Goal: Task Accomplishment & Management: Manage account settings

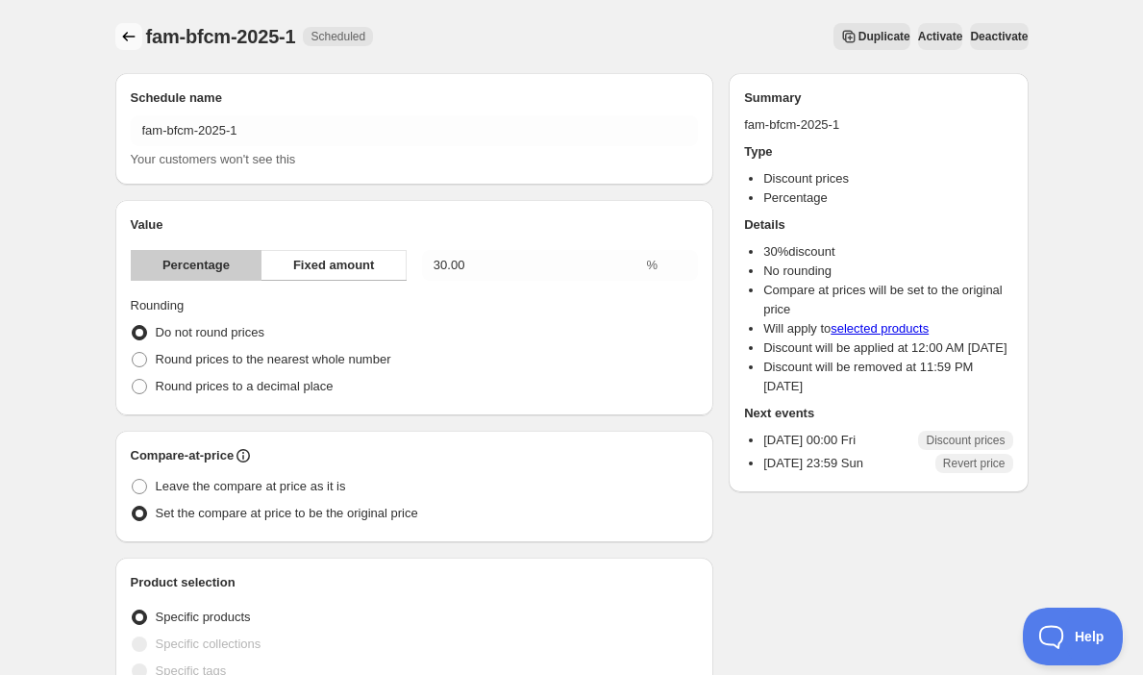
click at [123, 42] on icon "Schedules" at bounding box center [128, 36] width 19 height 19
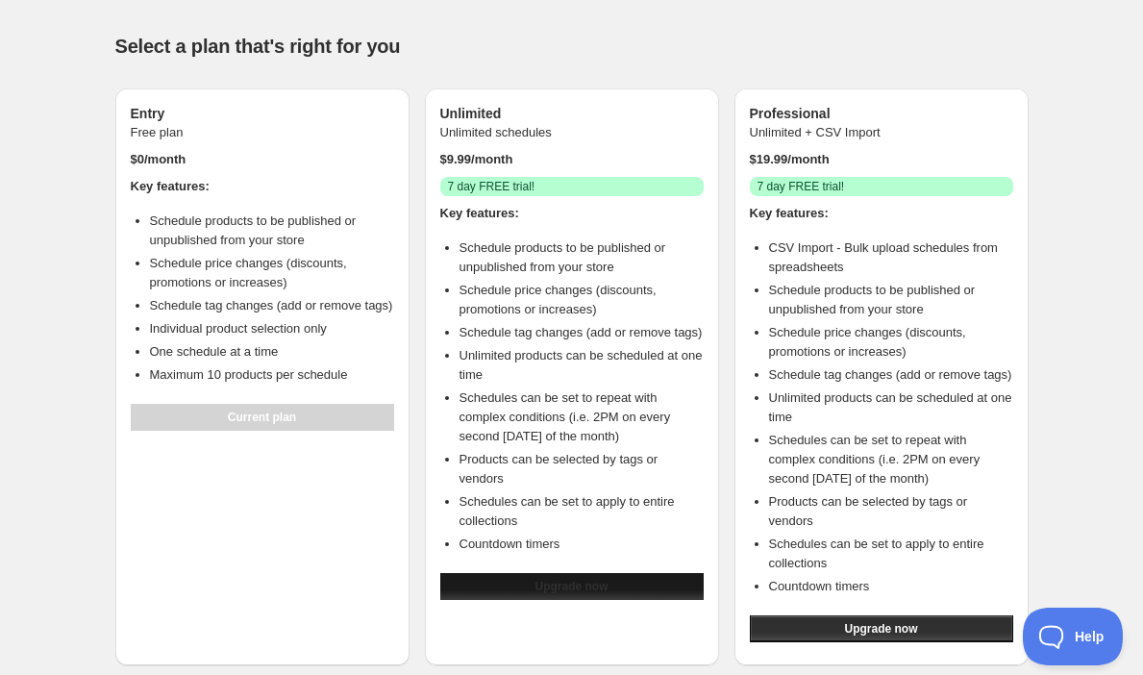
click at [576, 594] on span "Upgrade now" at bounding box center [571, 586] width 73 height 15
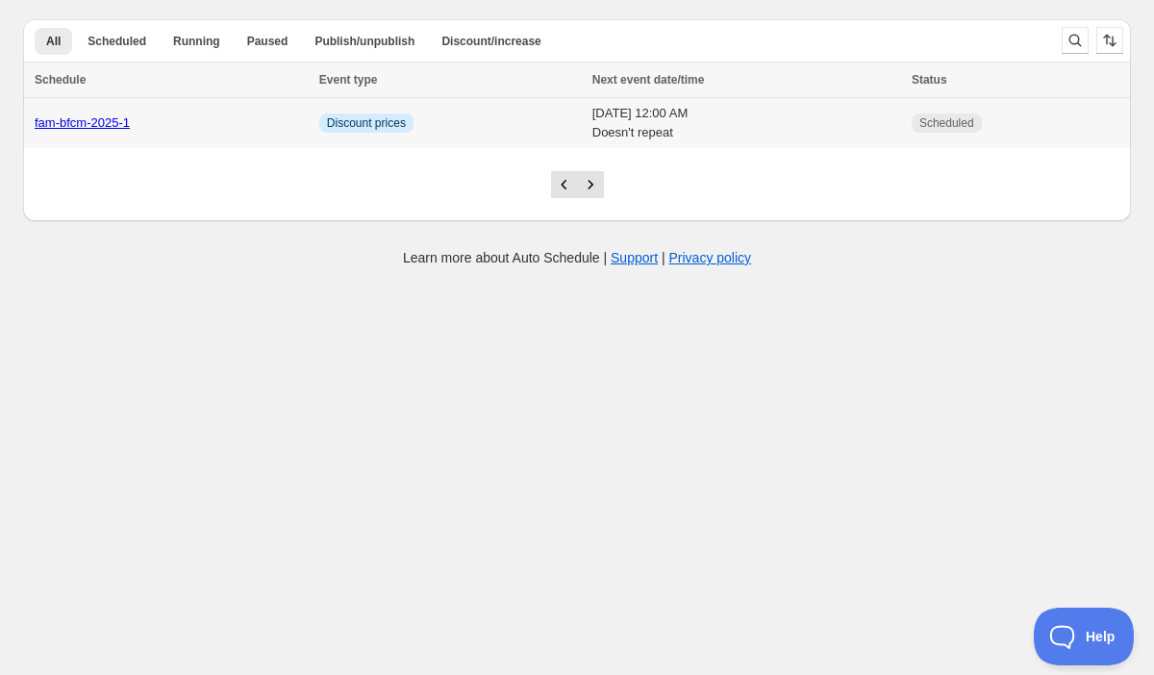
click at [74, 117] on link "fam-bfcm-2025-1" at bounding box center [82, 122] width 95 height 14
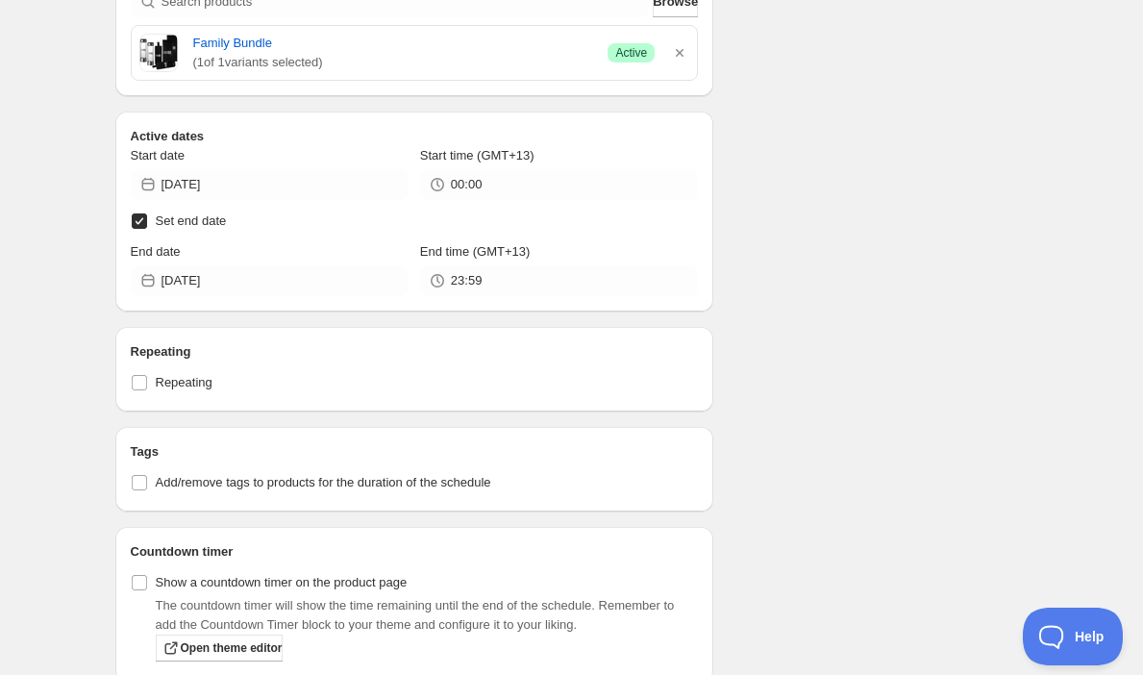
scroll to position [735, 0]
click at [142, 380] on input "Repeating" at bounding box center [139, 380] width 15 height 15
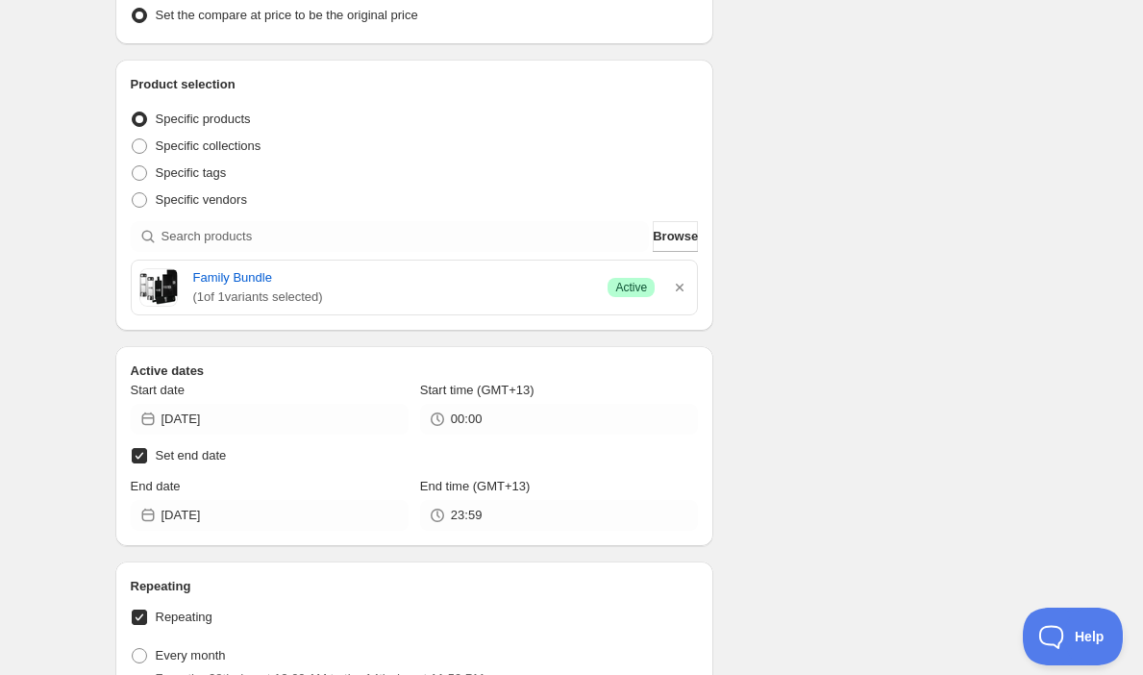
scroll to position [598, 0]
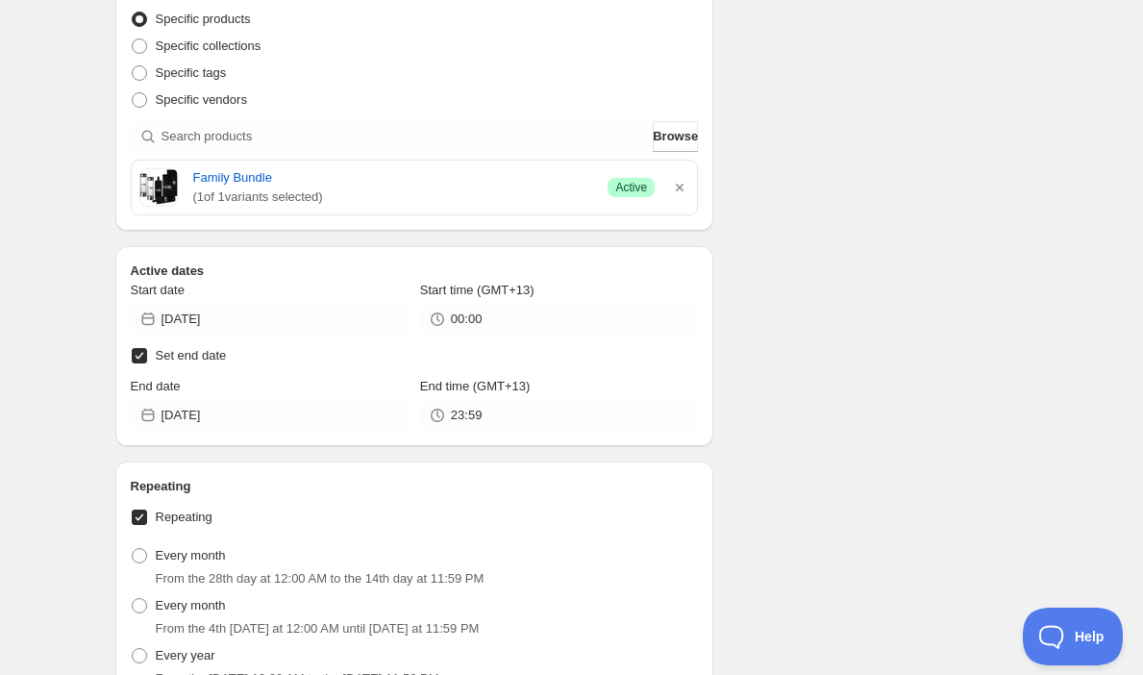
click at [144, 523] on input "Repeating" at bounding box center [139, 517] width 15 height 15
checkbox input "false"
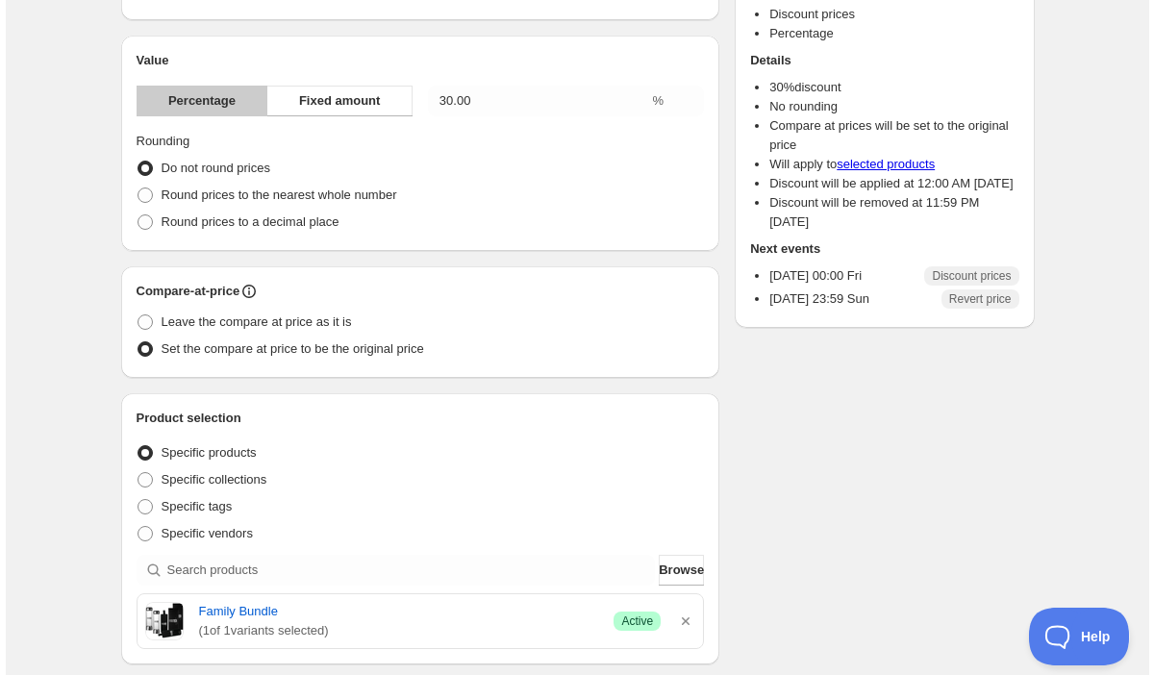
scroll to position [0, 0]
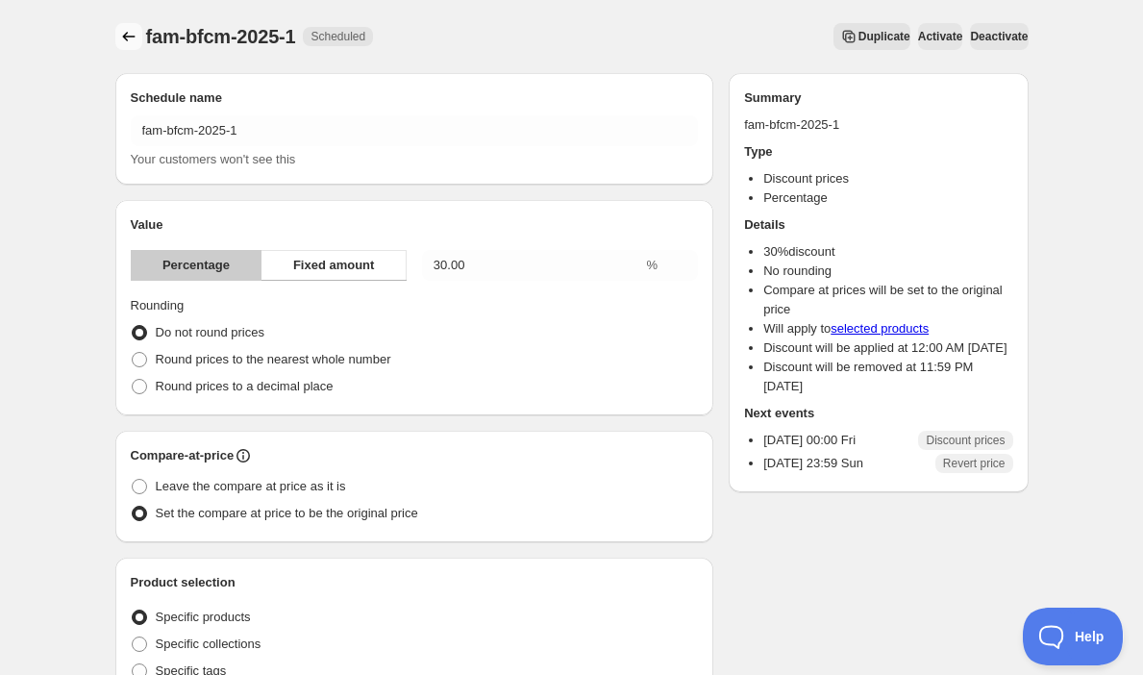
click at [125, 36] on icon "Schedules" at bounding box center [128, 36] width 19 height 19
